Goal: Use online tool/utility: Utilize a website feature to perform a specific function

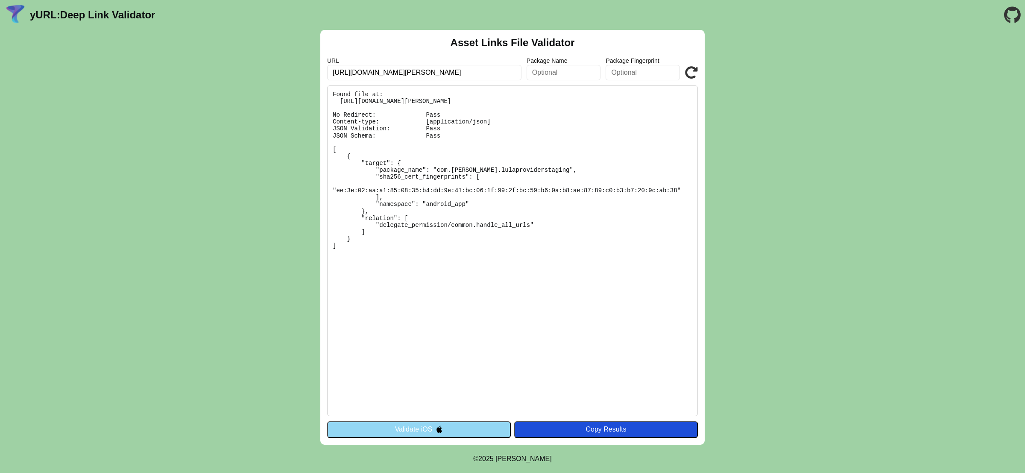
click at [688, 73] on icon at bounding box center [691, 72] width 13 height 13
click at [438, 173] on pre "Found file at: [URL][DOMAIN_NAME][PERSON_NAME] No Redirect: Pass Content-type: …" at bounding box center [512, 250] width 371 height 331
drag, startPoint x: 437, startPoint y: 170, endPoint x: 536, endPoint y: 170, distance: 98.2
click at [536, 170] on pre "Found file at: [URL][DOMAIN_NAME][PERSON_NAME] No Redirect: Pass Content-type: …" at bounding box center [512, 250] width 371 height 331
copy pre "com.[PERSON_NAME].lulaproviderstaging"
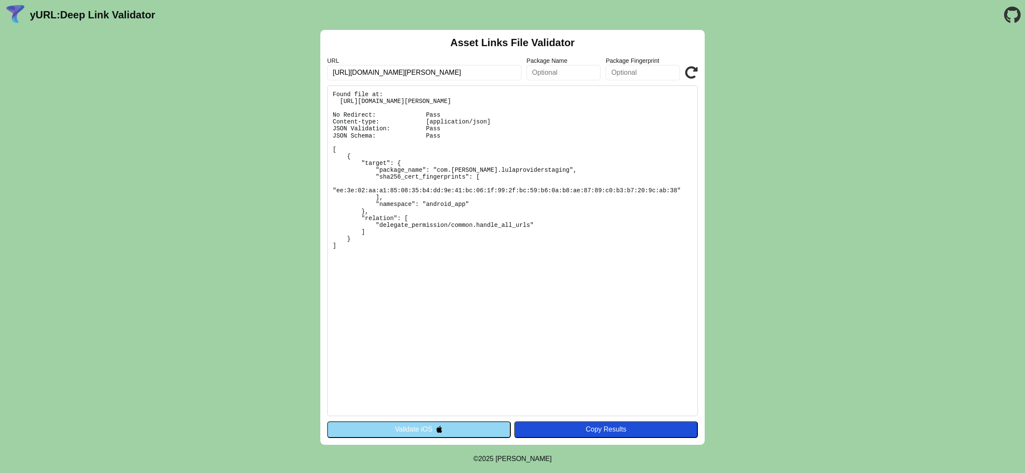
click at [558, 77] on input "text" at bounding box center [564, 72] width 74 height 15
paste input "com.[PERSON_NAME].lulaproviderstaging"
type input "com.[PERSON_NAME].lulaproviderstaging"
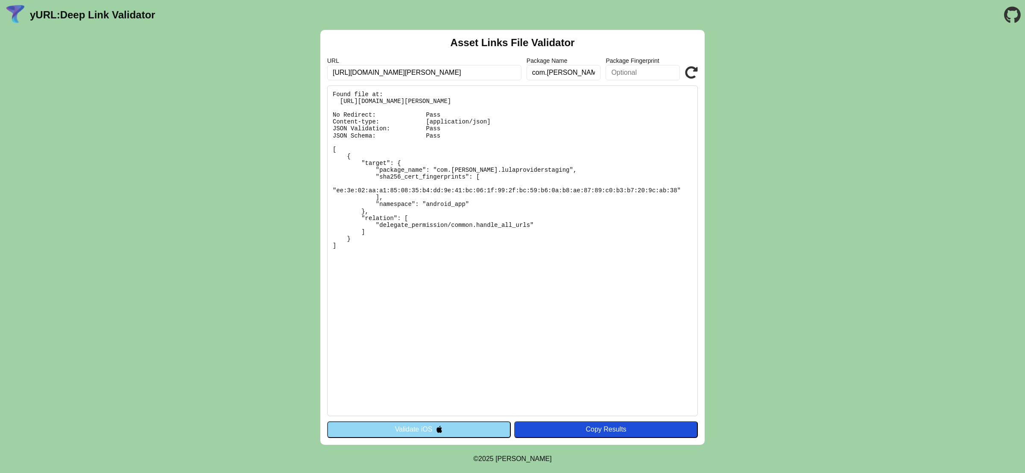
click at [689, 72] on icon at bounding box center [691, 72] width 13 height 13
click at [545, 71] on input "com.lula.lulaproviderstaging" at bounding box center [564, 72] width 74 height 15
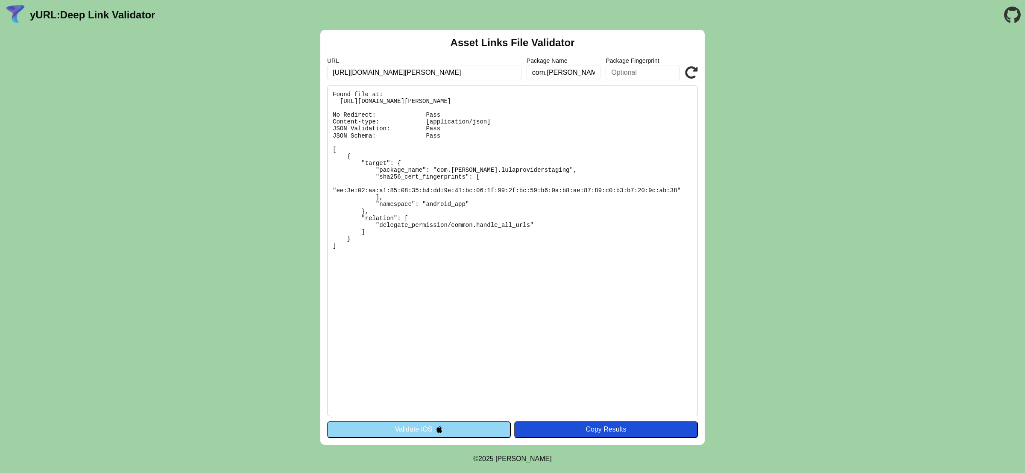
click at [545, 71] on input "com.lula.lulaproviderstaging" at bounding box center [564, 72] width 74 height 15
click at [372, 74] on input "https://l.lula-staging.com/o8oSMtN3" at bounding box center [424, 72] width 194 height 15
type input "https://l.lula.life.com/o8oSMtN3"
click at [688, 71] on icon at bounding box center [691, 72] width 13 height 13
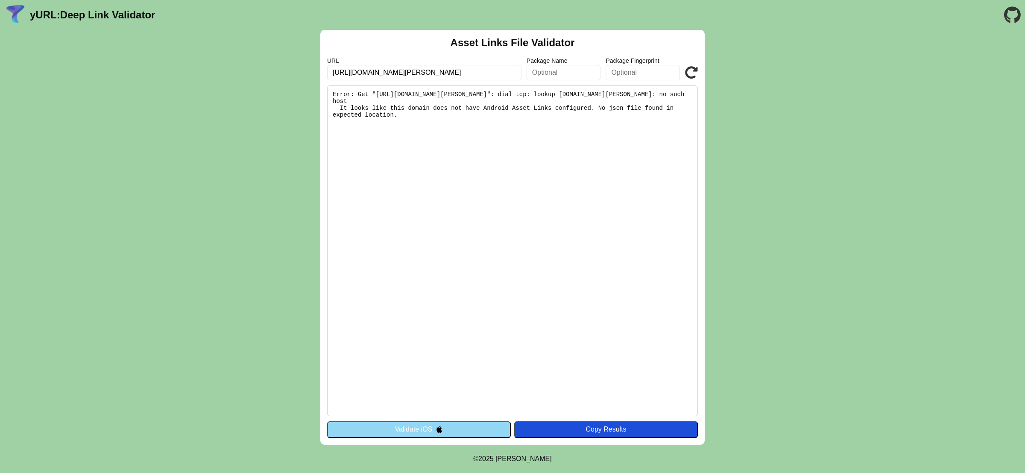
click at [374, 73] on input "https://l.lula.life.com/o8oSMtN3" at bounding box center [424, 72] width 194 height 15
type input "https://l.lula-dev.com/o8oSMtN3"
click at [687, 77] on icon at bounding box center [691, 72] width 13 height 13
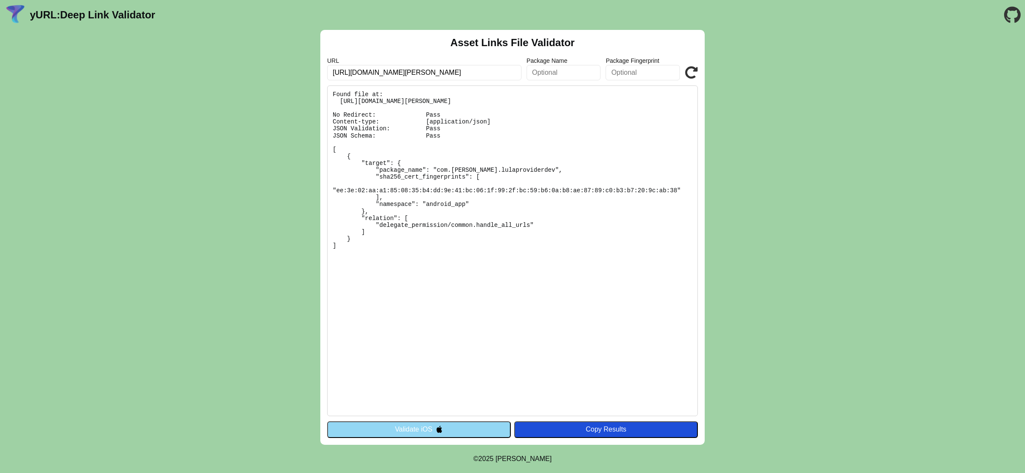
click at [386, 73] on input "[URL][DOMAIN_NAME][PERSON_NAME]" at bounding box center [424, 72] width 194 height 15
type input "[URL][DOMAIN_NAME][PERSON_NAME]"
click at [689, 69] on icon at bounding box center [691, 72] width 13 height 13
click at [381, 73] on input "https://l.lula-qa.com/o8oSMtN3" at bounding box center [424, 72] width 194 height 15
type input "https://l.lula-staging.com/o8oSMtN3"
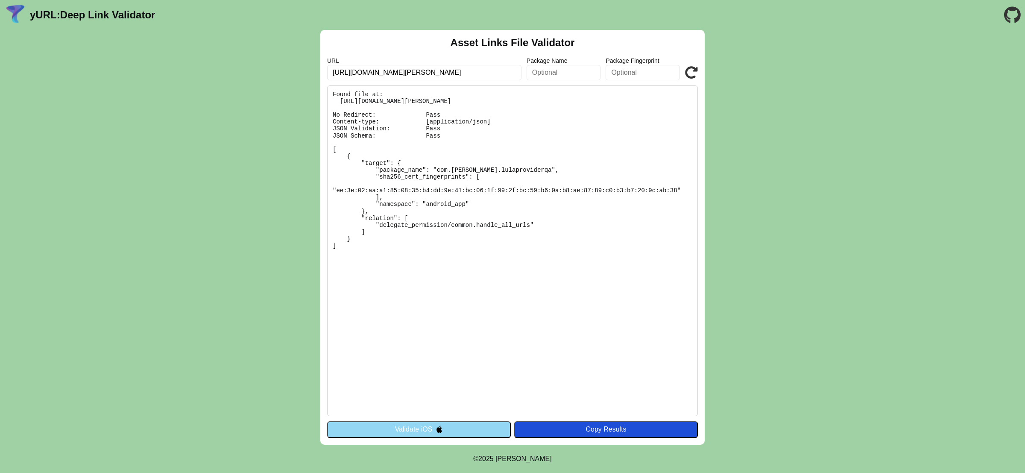
click button "Validate" at bounding box center [0, 0] width 0 height 0
click at [358, 73] on input "https://l.lula-staging.com/o8oSMtN3" at bounding box center [424, 72] width 194 height 15
type input "https://api.lula-staging.com/o8oSMtN3"
click at [696, 70] on icon at bounding box center [691, 72] width 13 height 13
click at [361, 75] on input "[URL][DOMAIN_NAME][PERSON_NAME]" at bounding box center [424, 72] width 194 height 15
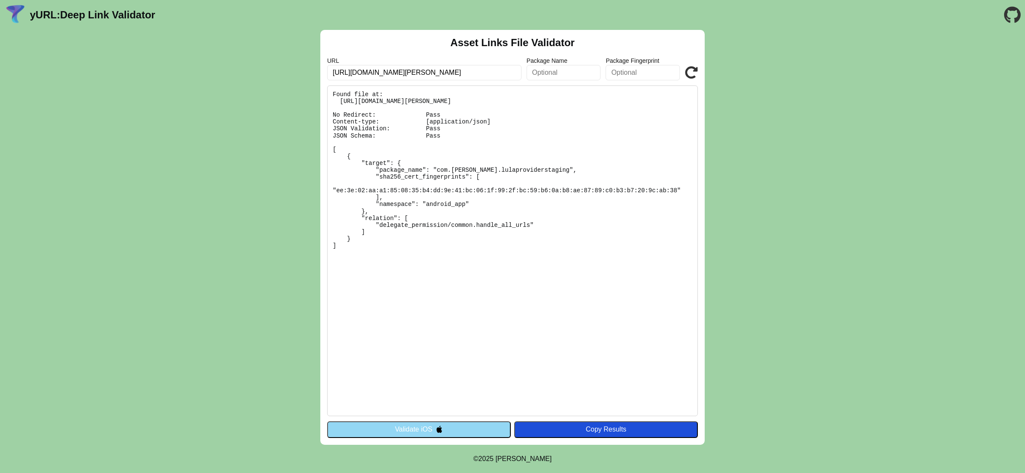
click at [361, 75] on input "[URL][DOMAIN_NAME][PERSON_NAME]" at bounding box center [424, 72] width 194 height 15
type input "[URL][PERSON_NAME][DOMAIN_NAME]"
click at [689, 72] on icon at bounding box center [691, 72] width 13 height 13
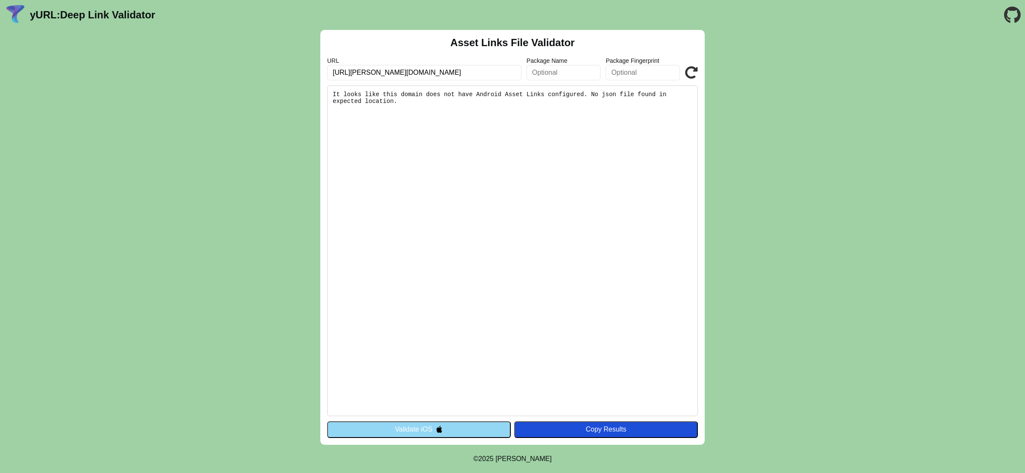
click at [361, 74] on input "[URL][PERSON_NAME][DOMAIN_NAME]" at bounding box center [424, 72] width 194 height 15
click at [356, 76] on input "[URL][PERSON_NAME][DOMAIN_NAME]" at bounding box center [424, 72] width 194 height 15
type input "[URL][DOMAIN_NAME][PERSON_NAME]"
click at [691, 73] on icon at bounding box center [691, 72] width 13 height 13
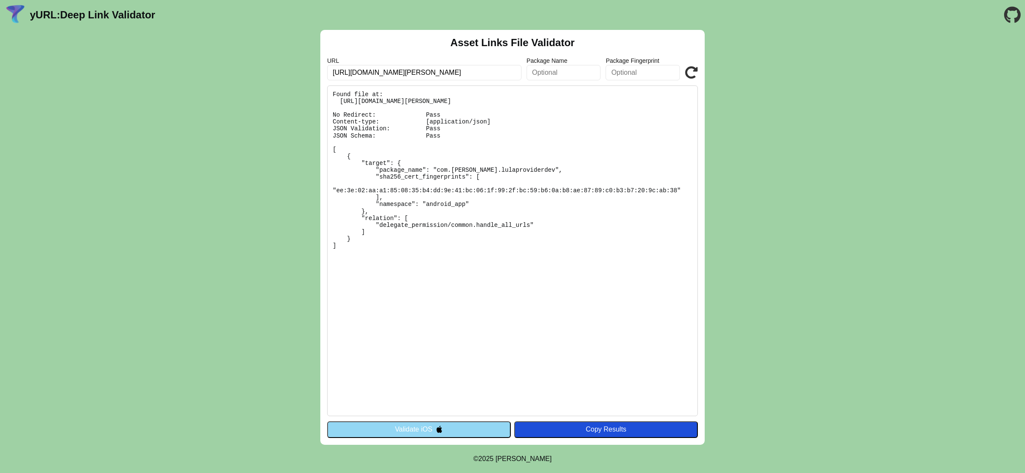
click at [368, 74] on input "https://api.lula-dev.com/o8oSMtN3" at bounding box center [424, 72] width 194 height 15
type input "[URL][PERSON_NAME][DOMAIN_NAME]"
click at [692, 75] on icon at bounding box center [691, 72] width 13 height 13
click at [357, 72] on input "[URL][PERSON_NAME][DOMAIN_NAME]" at bounding box center [424, 72] width 194 height 15
type input "[URL][DOMAIN_NAME][PERSON_NAME]"
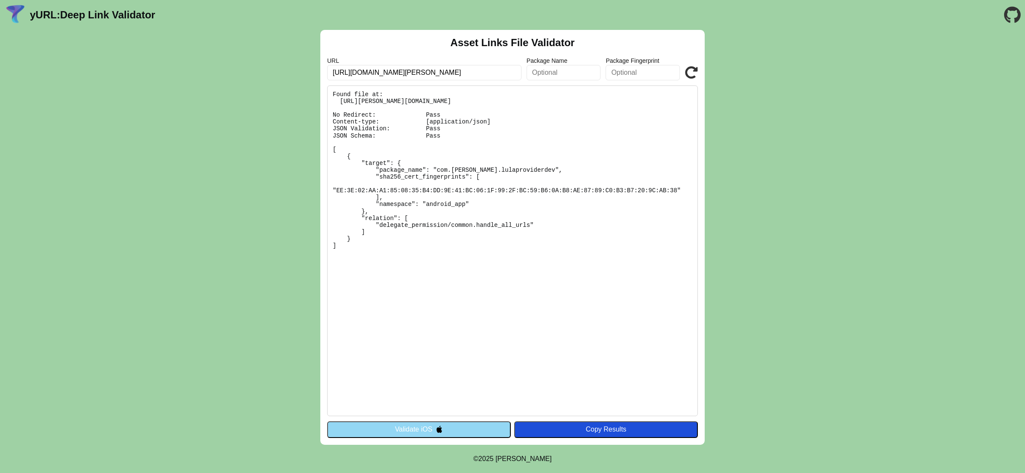
click button "Validate" at bounding box center [0, 0] width 0 height 0
click at [380, 76] on input "[URL][DOMAIN_NAME][PERSON_NAME]" at bounding box center [424, 72] width 194 height 15
type input "[URL][DOMAIN_NAME][PERSON_NAME]"
click at [691, 70] on icon at bounding box center [691, 72] width 13 height 13
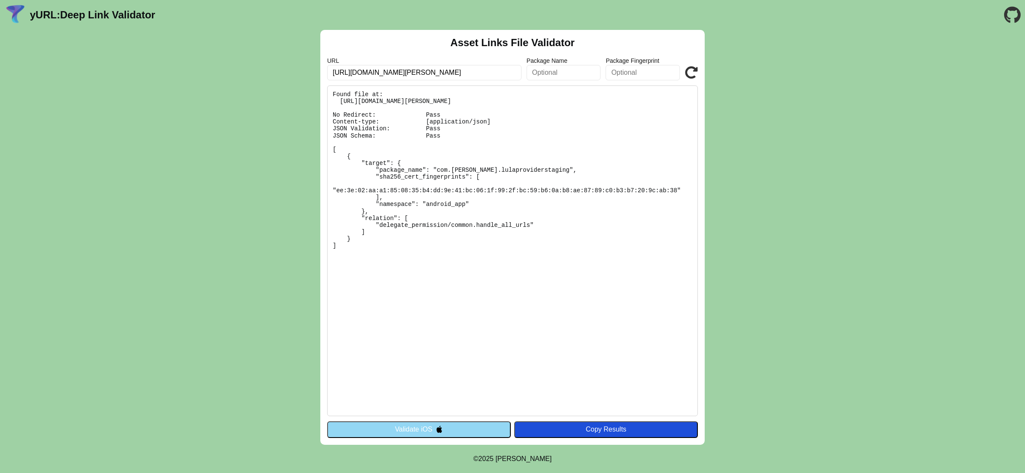
click at [398, 72] on input "https://l.lula-staging.com/o8oSMtN3" at bounding box center [424, 72] width 194 height 15
click at [391, 74] on input "https://l.lula-staging.com/o8oSMtN3" at bounding box center [424, 72] width 194 height 15
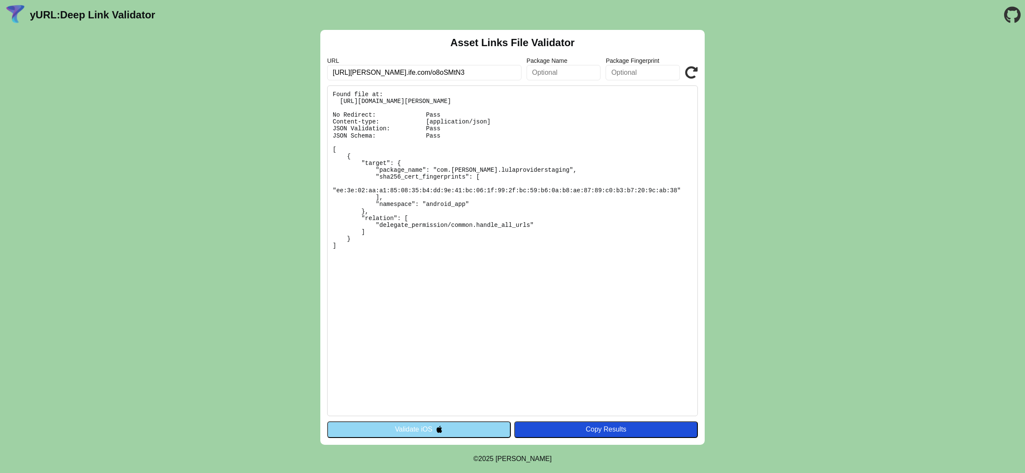
type input "https://l.lula-.ife.com/o8oSMtN3"
click button "Validate" at bounding box center [0, 0] width 0 height 0
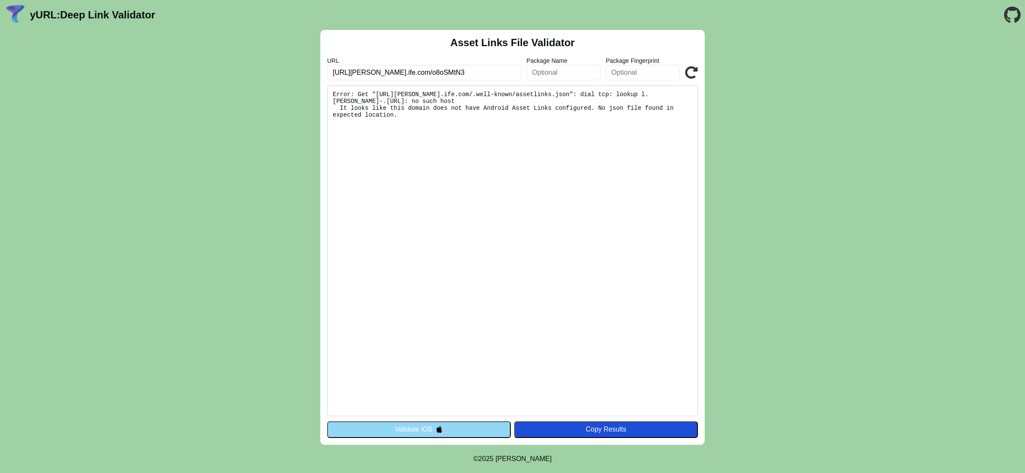
click at [377, 74] on input "[URL][PERSON_NAME].ife.com/o8oSMtN3" at bounding box center [424, 72] width 194 height 15
type input "[URL][DOMAIN_NAME][PERSON_NAME]"
click button "Validate" at bounding box center [0, 0] width 0 height 0
click at [688, 74] on icon at bounding box center [691, 72] width 13 height 13
click at [473, 73] on input "[URL][DOMAIN_NAME][PERSON_NAME]" at bounding box center [424, 72] width 194 height 15
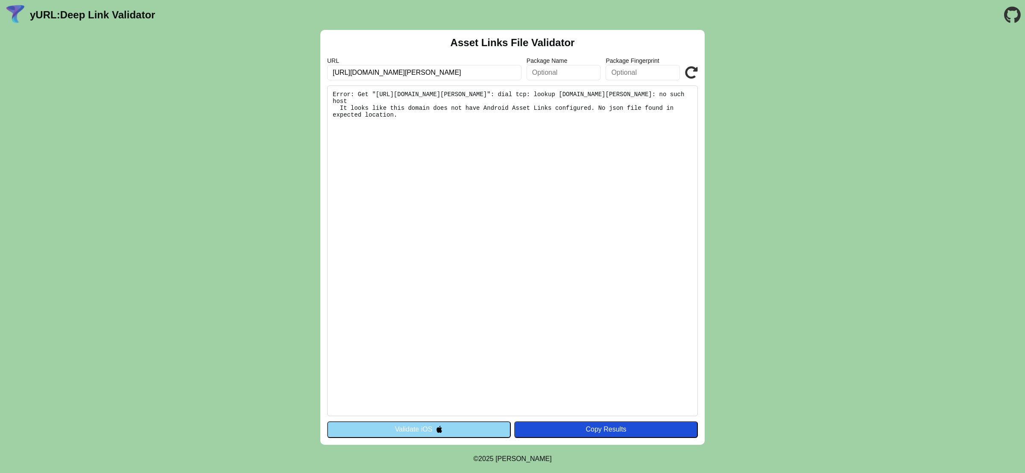
click at [473, 73] on input "[URL][DOMAIN_NAME][PERSON_NAME]" at bounding box center [424, 72] width 194 height 15
paste input "/GipILRXP"
type input "[URL][DOMAIN_NAME][PERSON_NAME]"
click at [696, 70] on icon at bounding box center [691, 72] width 13 height 13
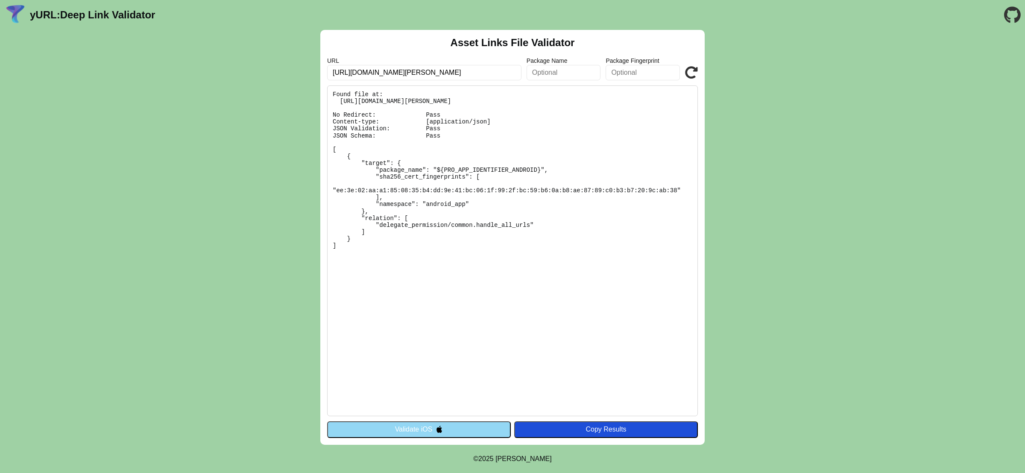
click at [449, 70] on input "[URL][DOMAIN_NAME][PERSON_NAME]" at bounding box center [424, 72] width 194 height 15
click at [694, 74] on icon at bounding box center [691, 72] width 13 height 13
